Goal: Task Accomplishment & Management: Manage account settings

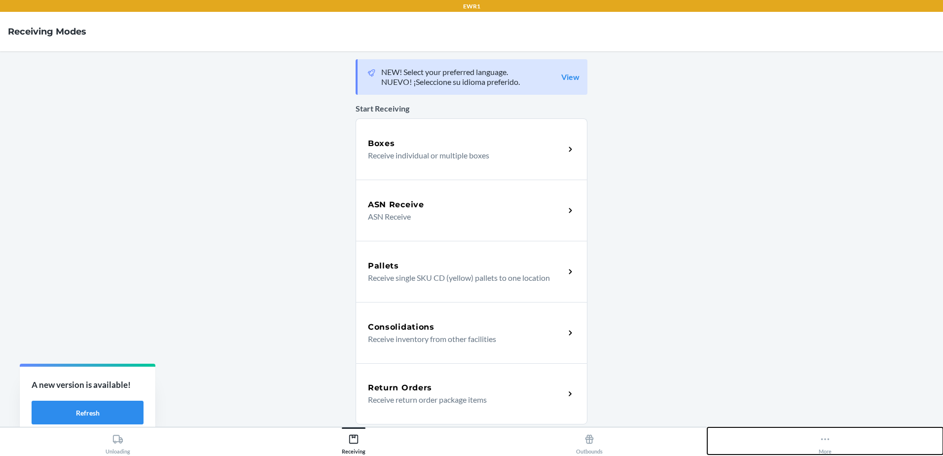
click at [827, 441] on icon at bounding box center [825, 439] width 11 height 11
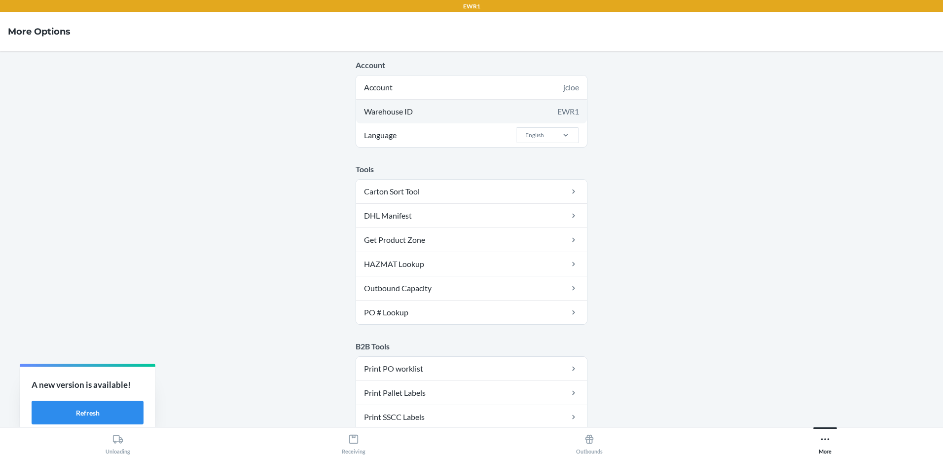
click at [570, 106] on div "EWR1" at bounding box center [569, 112] width 22 height 12
click at [96, 417] on button "Refresh" at bounding box center [88, 413] width 112 height 24
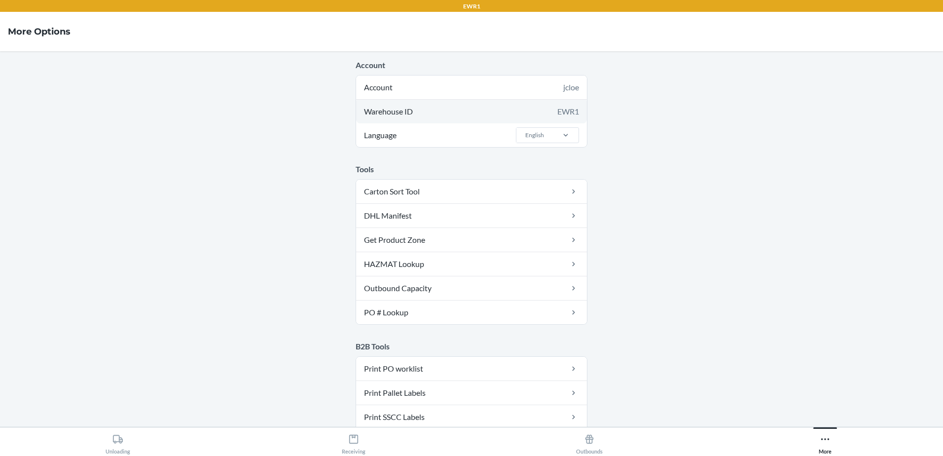
click at [532, 109] on div "Warehouse ID EWR1" at bounding box center [471, 112] width 231 height 24
click at [574, 116] on div "EWR1" at bounding box center [569, 112] width 22 height 12
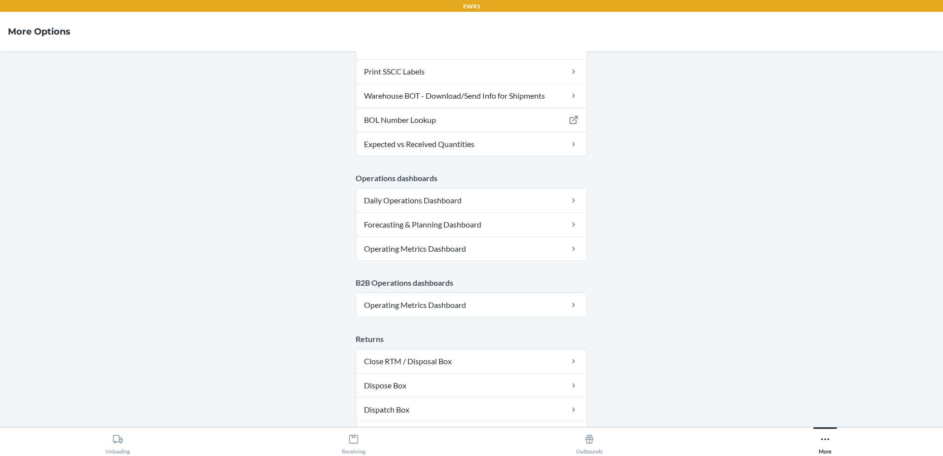
scroll to position [492, 0]
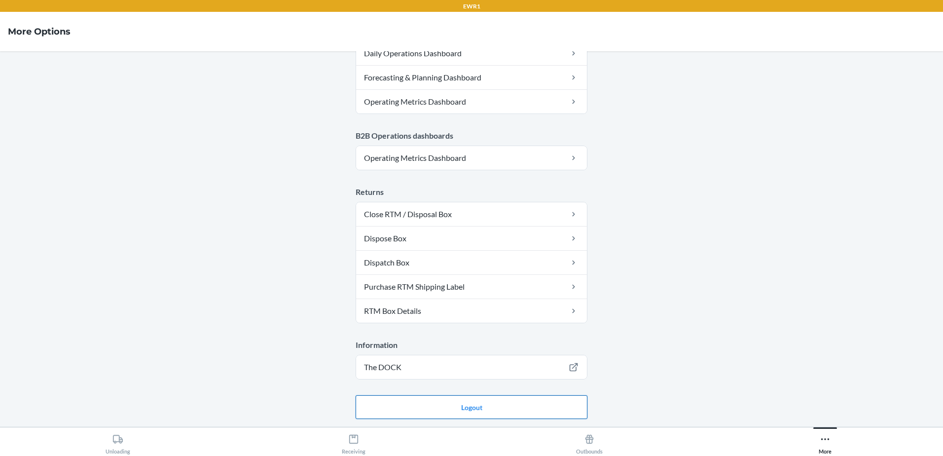
click at [517, 405] on button "Logout" at bounding box center [472, 407] width 232 height 24
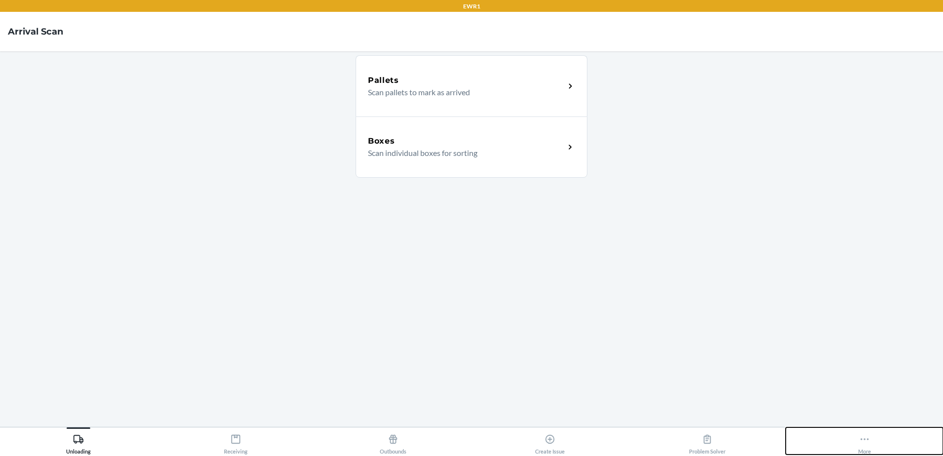
click at [872, 449] on button "More" at bounding box center [864, 440] width 157 height 27
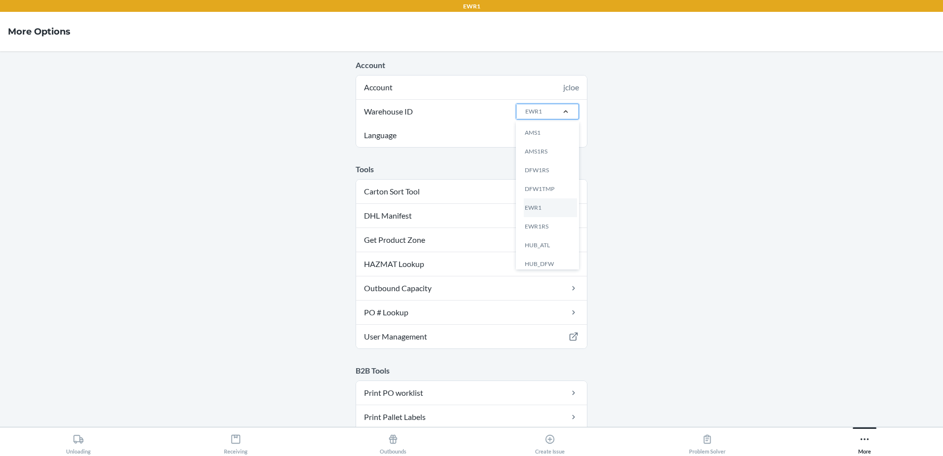
click at [554, 113] on div at bounding box center [566, 112] width 26 height 10
click at [526, 113] on input "Warehouse ID option AMS1 focused, 1 of 25. 25 results available. Use Up and Dow…" at bounding box center [525, 111] width 1 height 9
click at [545, 194] on div "DFW1TMP" at bounding box center [550, 189] width 53 height 19
click at [526, 116] on input "Warehouse ID option DFW1TMP focused, 0 of 25. 25 results available. Use Up and …" at bounding box center [525, 111] width 1 height 9
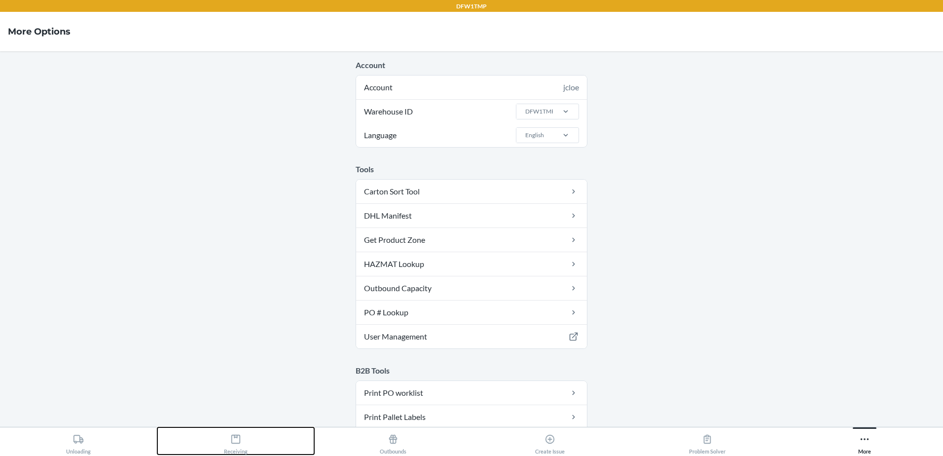
click at [274, 440] on button "Receiving" at bounding box center [235, 440] width 157 height 27
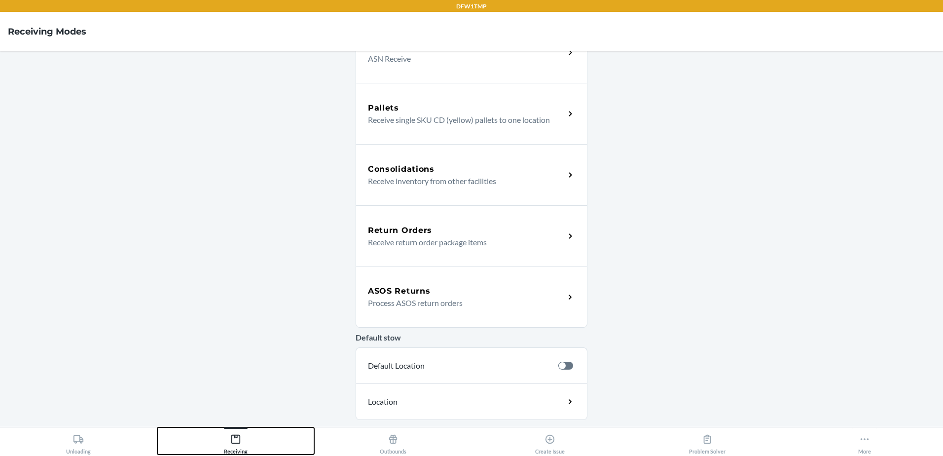
scroll to position [197, 0]
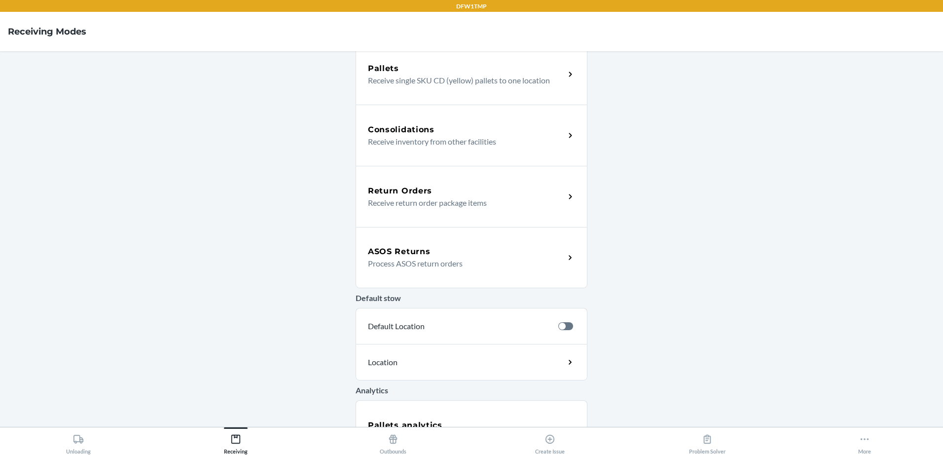
click at [459, 255] on div "ASOS Returns" at bounding box center [466, 252] width 197 height 12
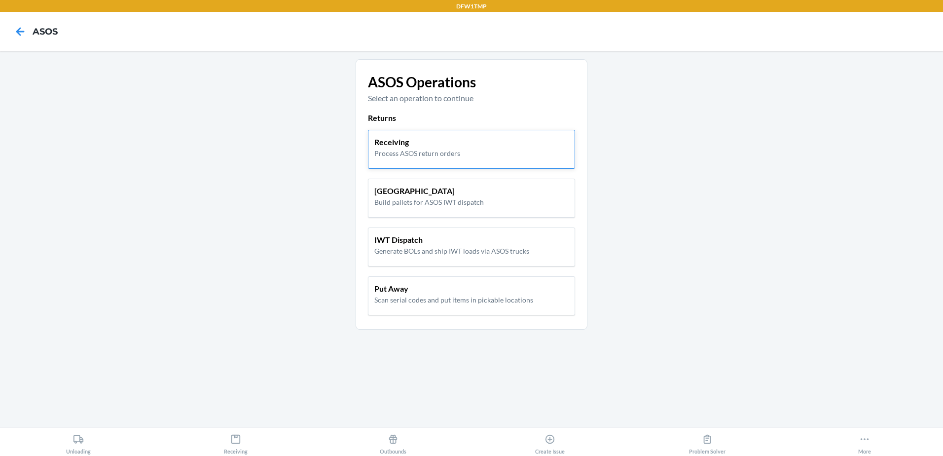
click at [486, 143] on div "Receiving Process ASOS return orders" at bounding box center [472, 147] width 194 height 22
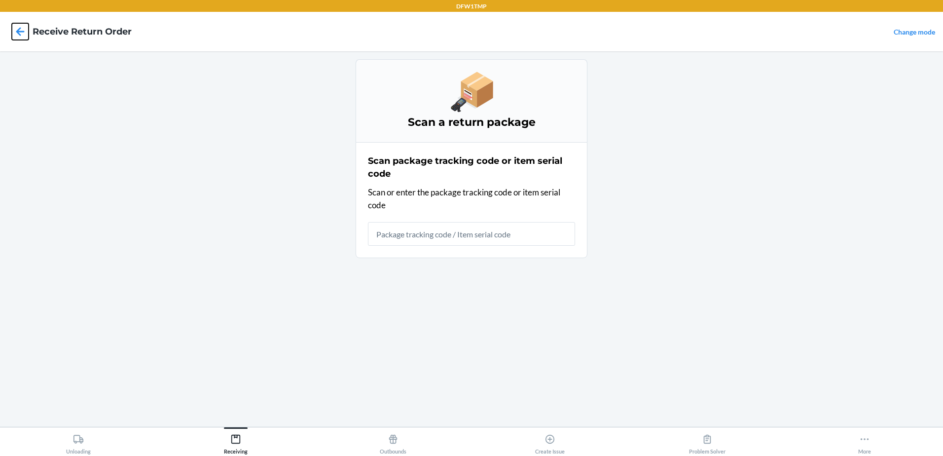
click at [14, 35] on icon at bounding box center [20, 31] width 17 height 17
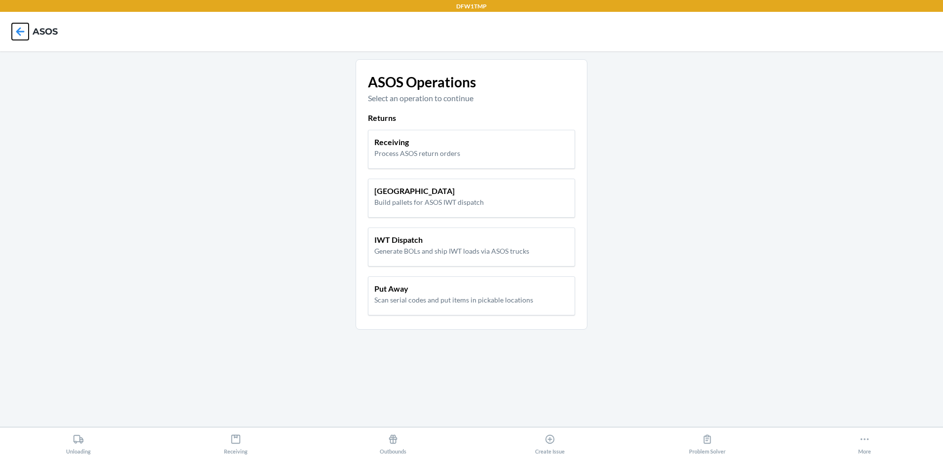
click at [19, 34] on icon at bounding box center [20, 31] width 8 height 8
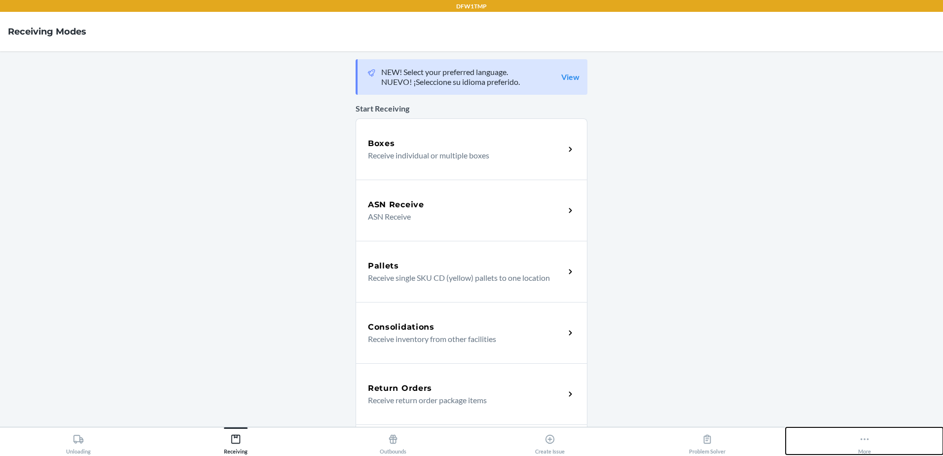
click at [870, 447] on div "More" at bounding box center [865, 442] width 13 height 25
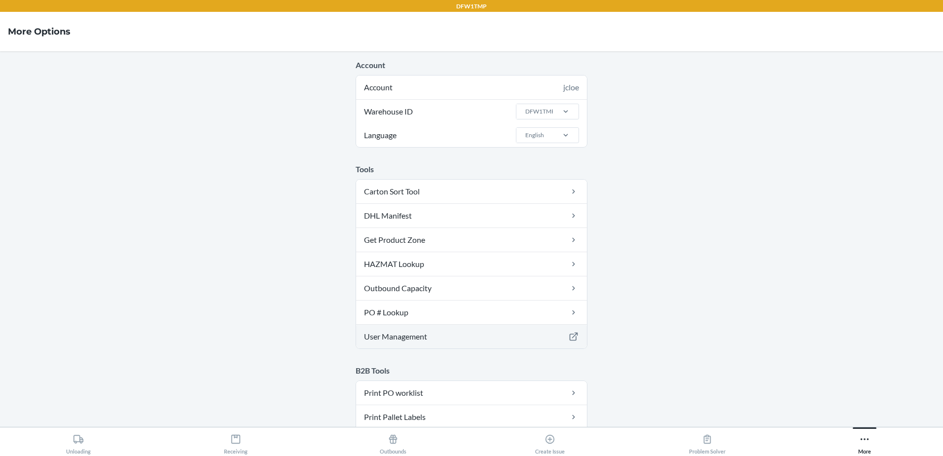
click at [447, 335] on link "User Management" at bounding box center [471, 337] width 231 height 24
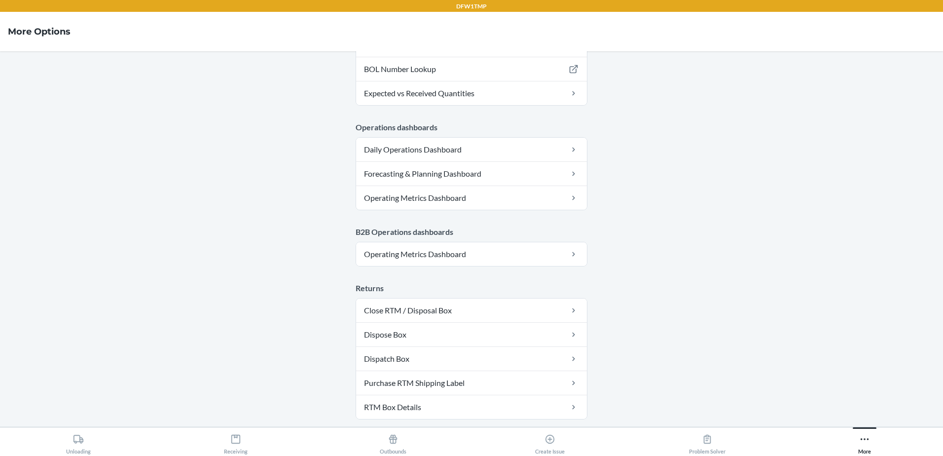
scroll to position [517, 0]
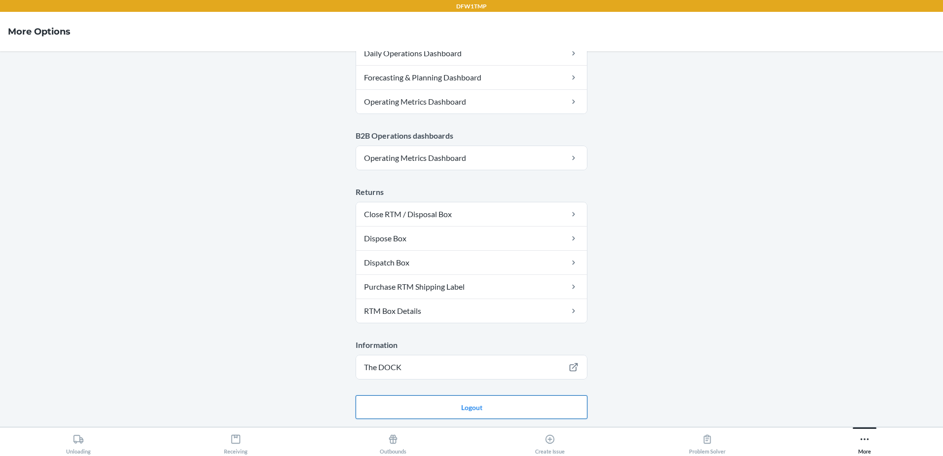
click at [481, 407] on button "Logout" at bounding box center [472, 407] width 232 height 24
